Goal: Register for event/course

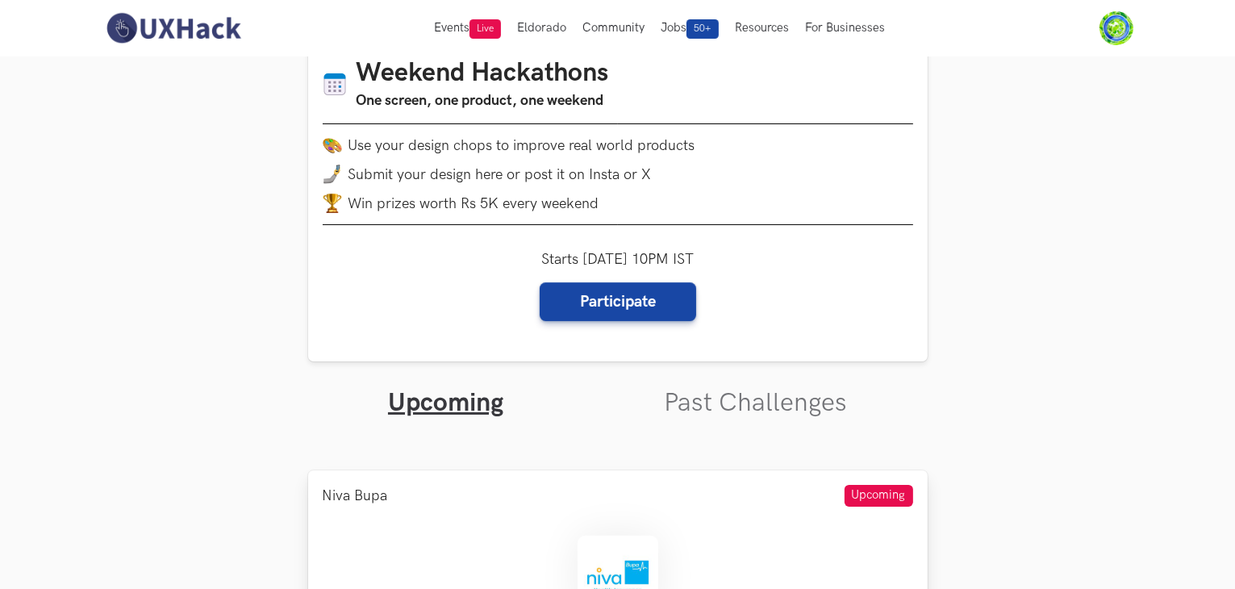
scroll to position [565, 0]
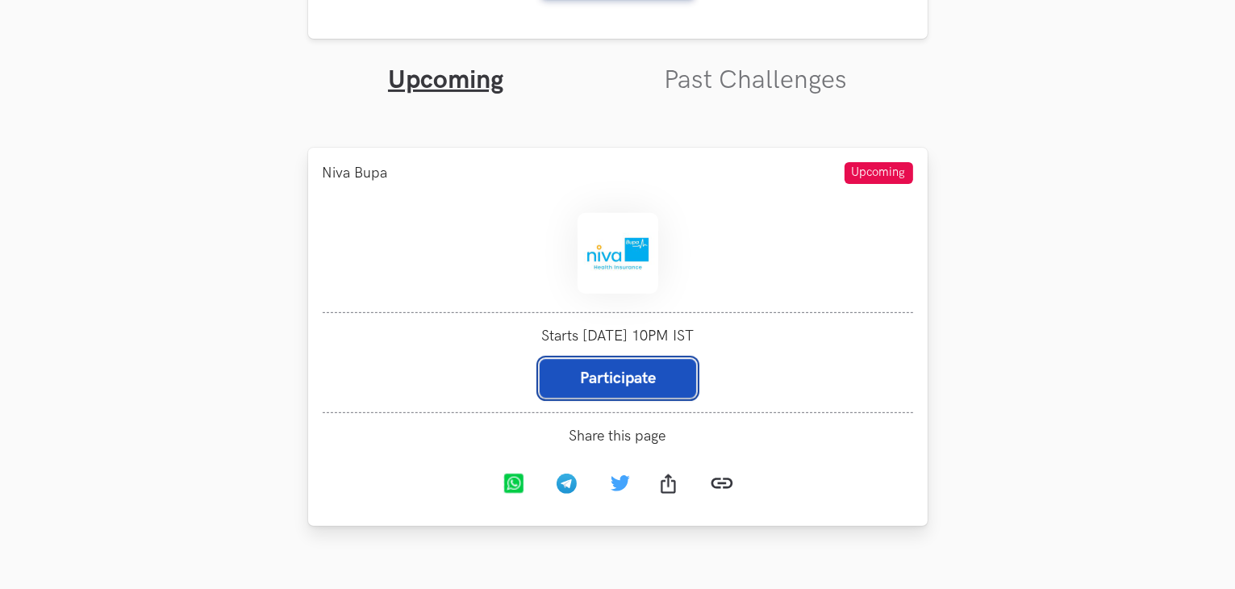
click at [633, 392] on button "Participate" at bounding box center [618, 378] width 157 height 39
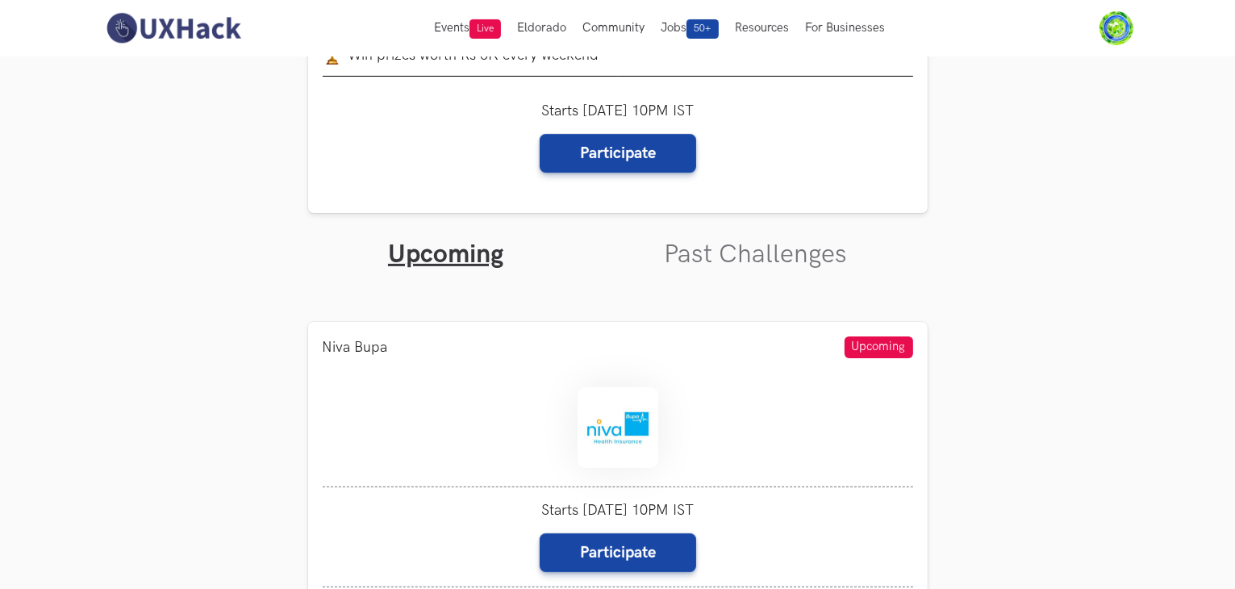
scroll to position [242, 0]
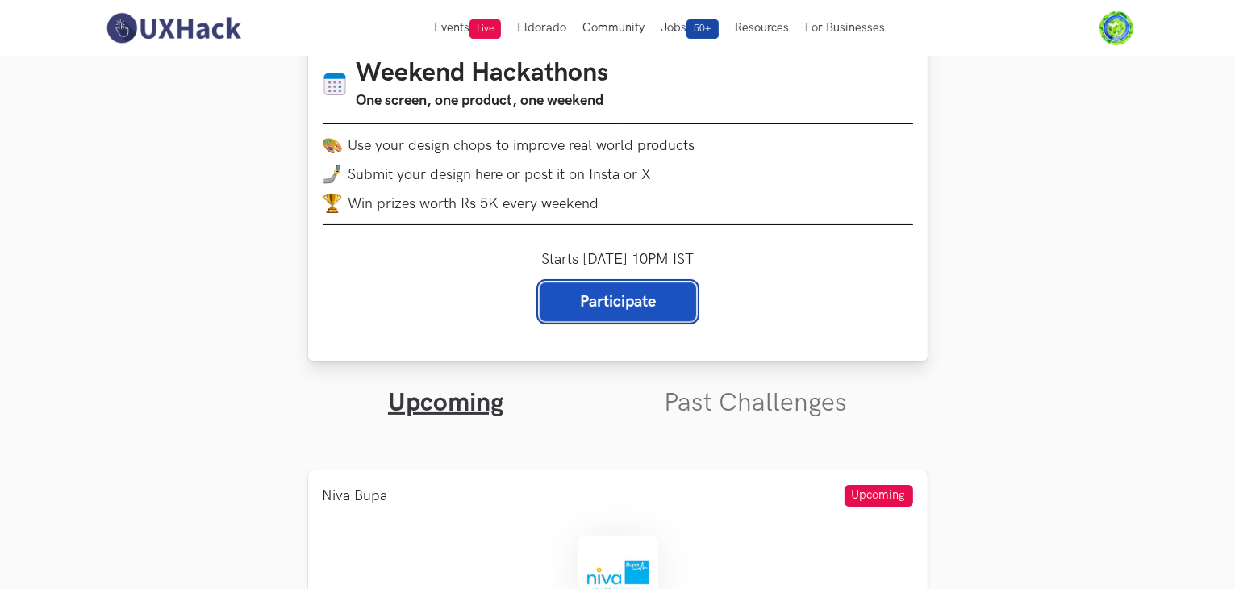
click at [661, 310] on button "Participate" at bounding box center [618, 301] width 157 height 39
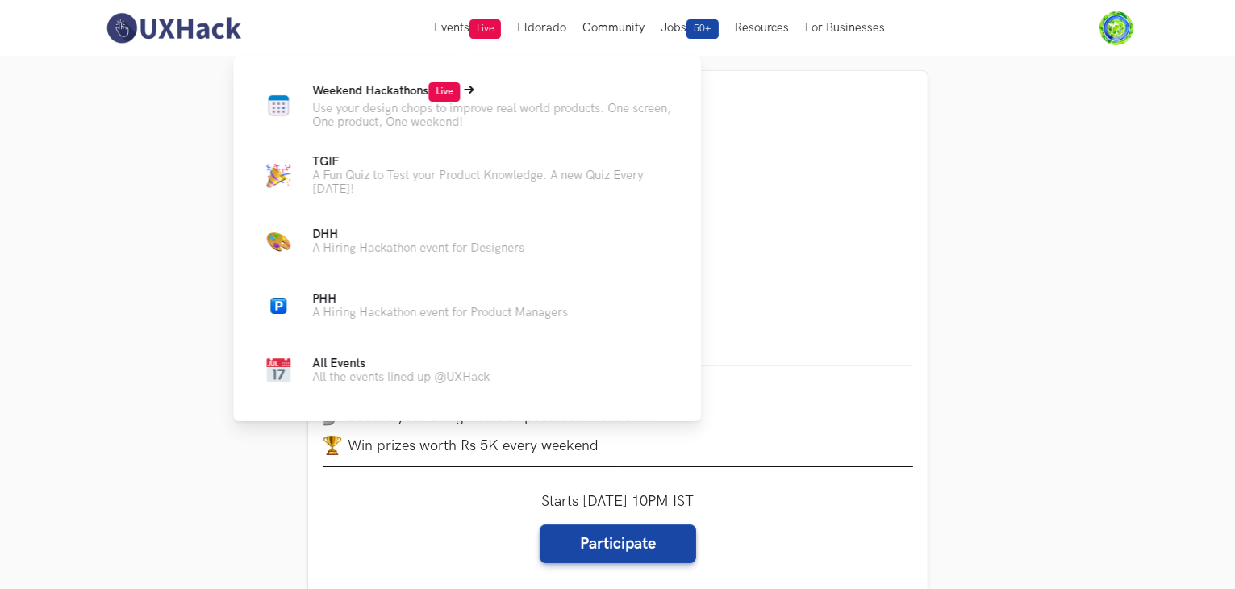
click at [439, 86] on span "Live" at bounding box center [444, 91] width 31 height 19
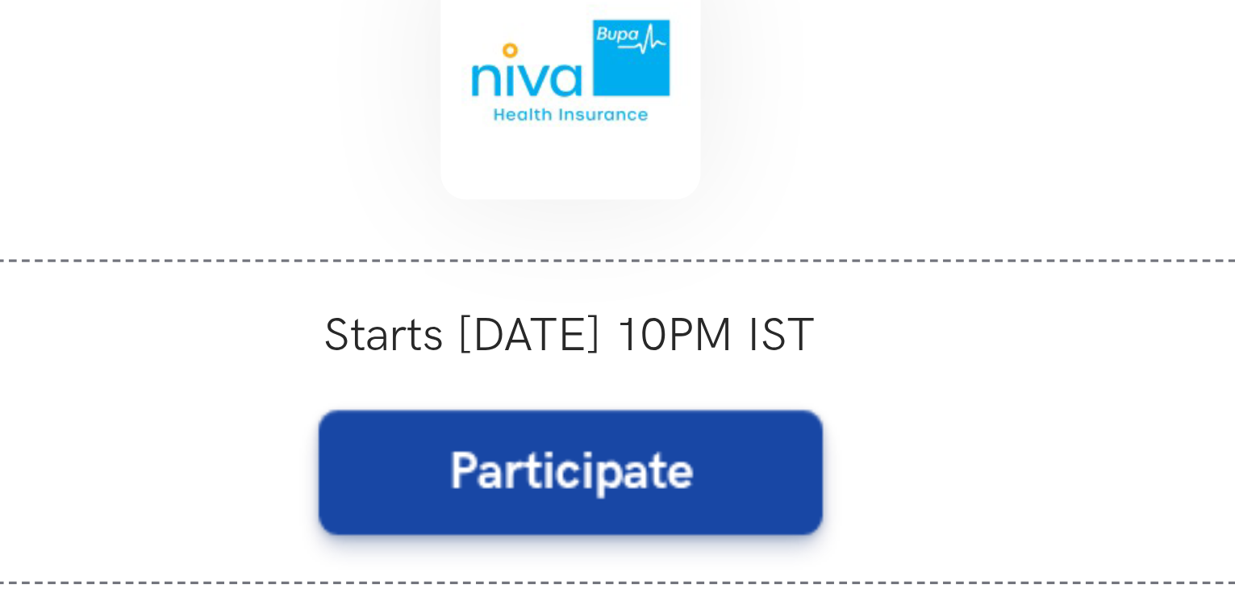
scroll to position [645, 0]
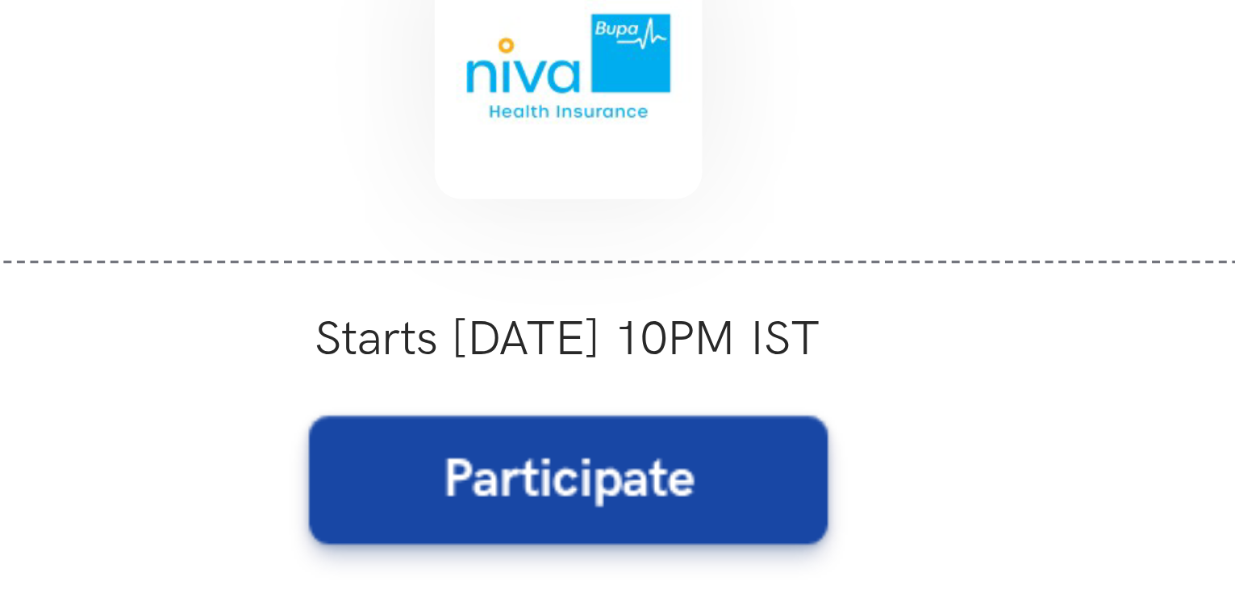
click at [498, 314] on form "Participate" at bounding box center [618, 297] width 591 height 39
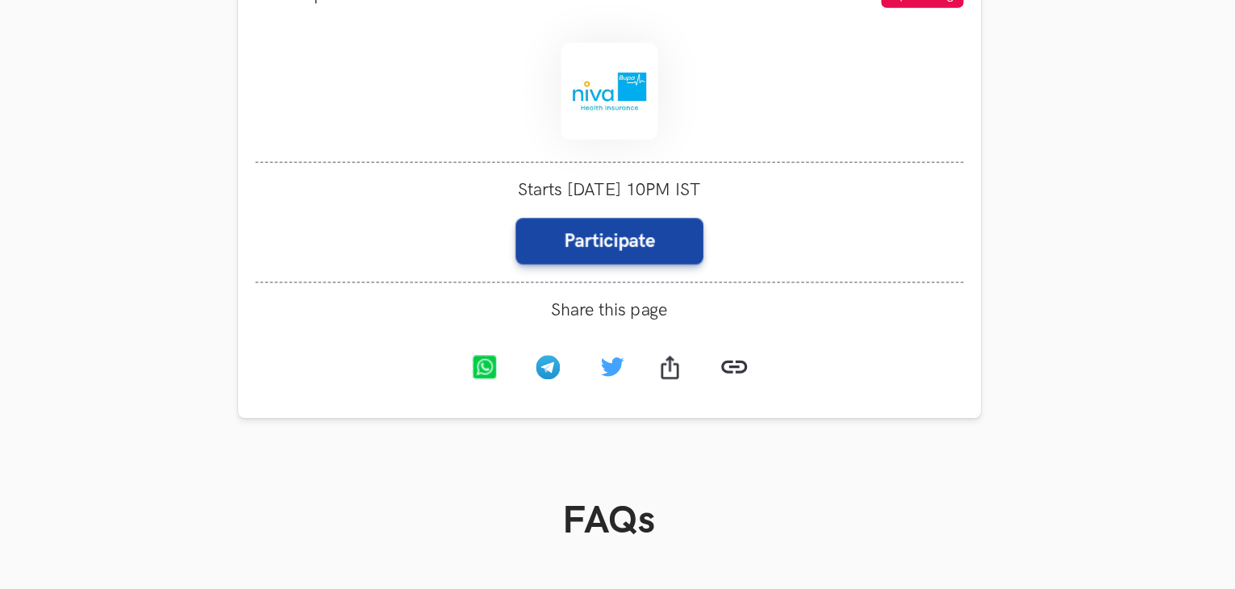
click at [1132, 181] on section "Upcoming Weekend Hackathons One screen, one product, one weekend Use your desig…" at bounding box center [617, 264] width 1235 height 1704
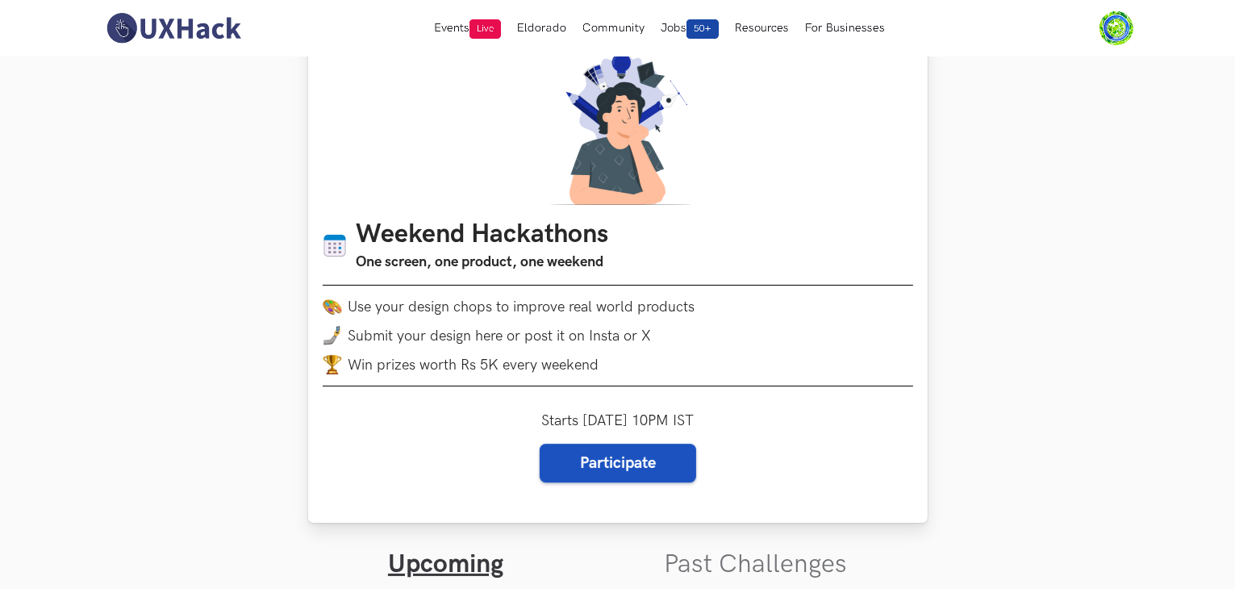
scroll to position [0, 0]
